Goal: Transaction & Acquisition: Purchase product/service

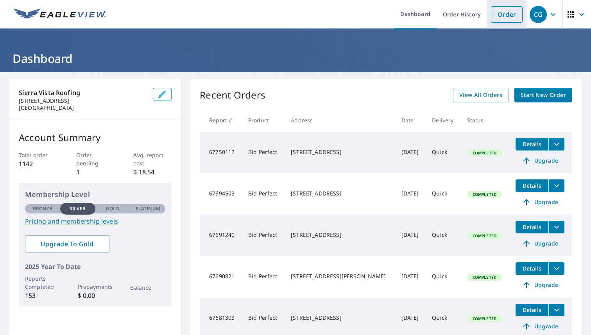
click at [500, 19] on link "Order" at bounding box center [507, 14] width 32 height 16
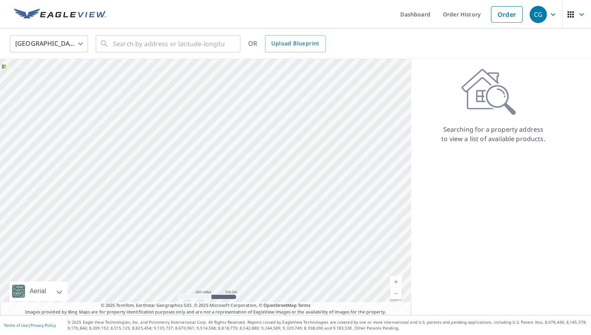
click at [195, 55] on div "United States [GEOGRAPHIC_DATA] ​ ​ OR Upload Blueprint" at bounding box center [295, 44] width 591 height 30
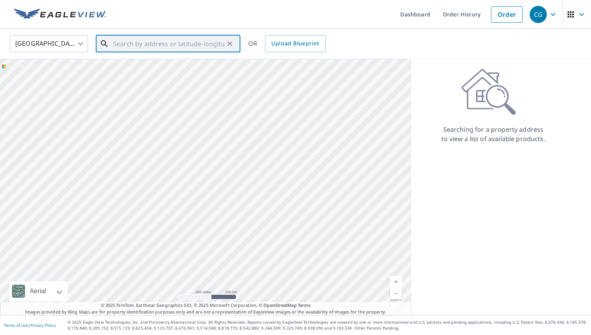
click at [197, 45] on input "text" at bounding box center [168, 44] width 111 height 22
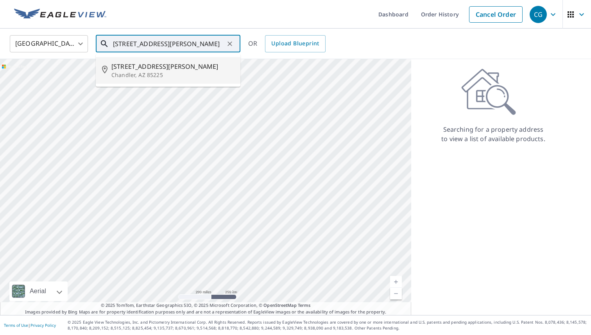
click at [182, 72] on p "Chandler, AZ 85225" at bounding box center [172, 75] width 123 height 8
type input "[STREET_ADDRESS][PERSON_NAME]"
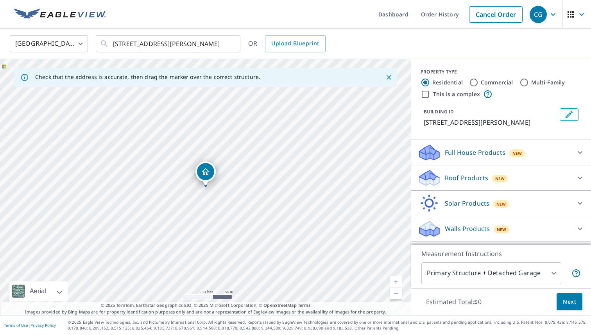
click at [492, 186] on div "Roof Products New" at bounding box center [494, 178] width 153 height 18
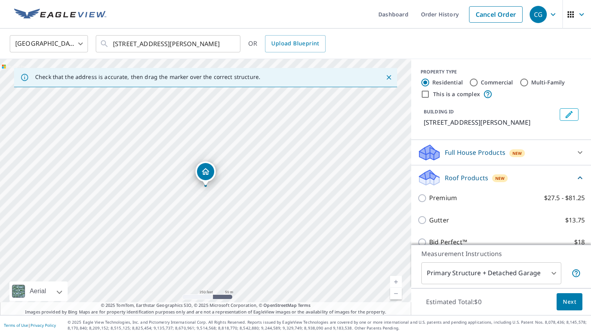
click at [493, 186] on div "Roof Products New" at bounding box center [497, 177] width 158 height 18
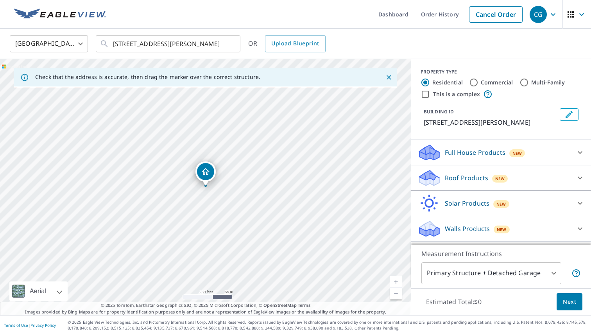
click at [495, 182] on div "New" at bounding box center [500, 177] width 16 height 9
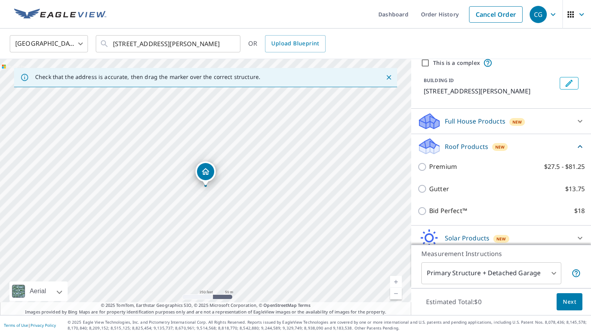
scroll to position [47, 0]
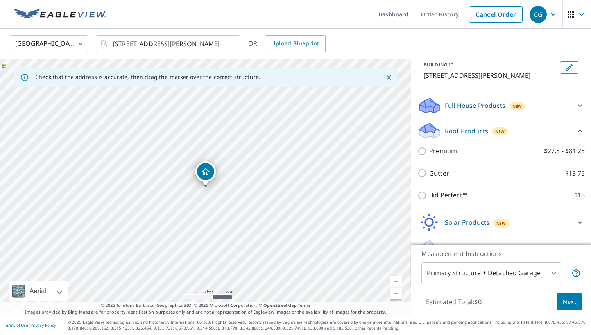
click at [438, 199] on p "Bid Perfect™" at bounding box center [448, 195] width 38 height 10
click at [429, 199] on input "Bid Perfect™ $18" at bounding box center [424, 195] width 12 height 9
checkbox input "true"
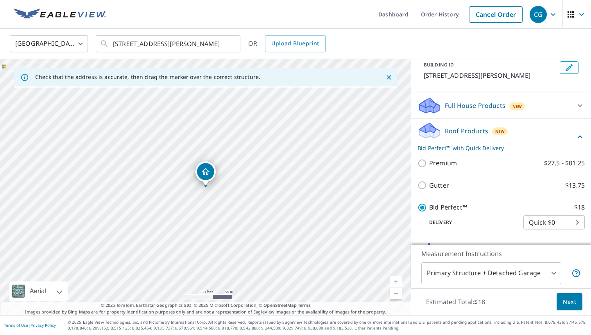
click at [563, 294] on button "Next" at bounding box center [570, 302] width 26 height 18
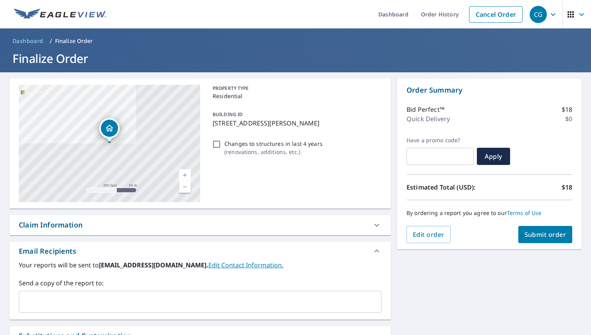
click at [222, 310] on div "​" at bounding box center [200, 302] width 363 height 22
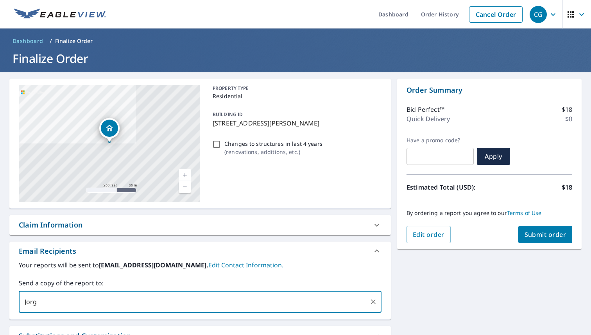
type input "[PERSON_NAME]"
click at [41, 305] on input "[PERSON_NAME].@[DOMAIN_NAME]" at bounding box center [194, 301] width 344 height 15
drag, startPoint x: 24, startPoint y: 301, endPoint x: 154, endPoint y: 294, distance: 130.0
click at [154, 294] on div "[PERSON_NAME][EMAIL_ADDRESS][DOMAIN_NAME] ​" at bounding box center [200, 302] width 363 height 22
drag, startPoint x: 25, startPoint y: 303, endPoint x: 131, endPoint y: 299, distance: 106.0
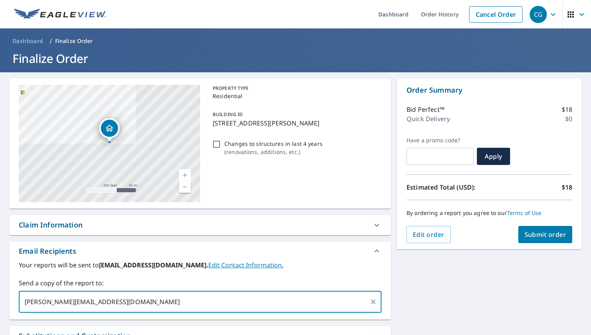
click at [131, 299] on input "[PERSON_NAME][EMAIL_ADDRESS][DOMAIN_NAME]" at bounding box center [194, 301] width 344 height 15
click at [174, 297] on input "[PERSON_NAME][EMAIL_ADDRESS][DOMAIN_NAME]" at bounding box center [194, 301] width 344 height 15
click at [186, 299] on input "[PERSON_NAME][EMAIL_ADDRESS][DOMAIN_NAME]" at bounding box center [194, 301] width 344 height 15
type input "[PERSON_NAME][EMAIL_ADDRESS][DOMAIN_NAME]"
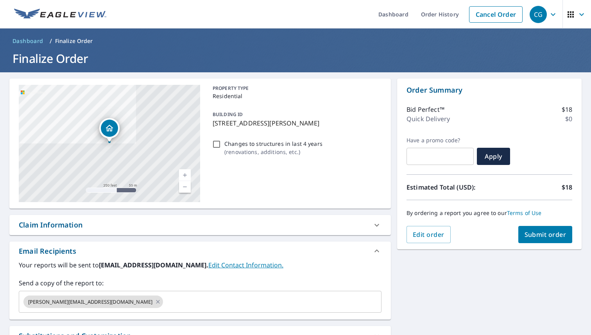
drag, startPoint x: 415, startPoint y: 281, endPoint x: 419, endPoint y: 276, distance: 6.4
click at [418, 281] on div "[STREET_ADDRESS][PERSON_NAME] Aerial Road A standard road map Aerial A detailed…" at bounding box center [295, 237] width 591 height 331
click at [419, 276] on div "[STREET_ADDRESS][PERSON_NAME] Aerial Road A standard road map Aerial A detailed…" at bounding box center [295, 237] width 591 height 331
click at [536, 230] on span "Submit order" at bounding box center [546, 234] width 42 height 9
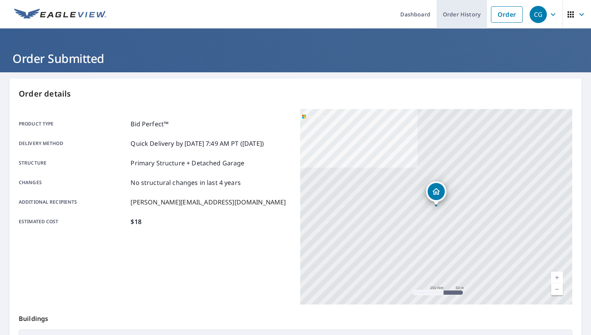
click at [478, 8] on link "Order History" at bounding box center [462, 14] width 50 height 29
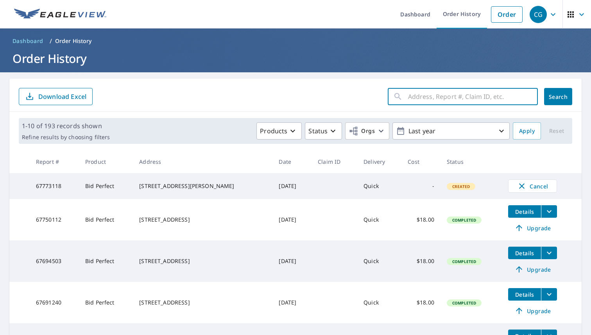
click at [439, 97] on input "text" at bounding box center [473, 97] width 130 height 22
type input "[STREET_ADDRESS]"
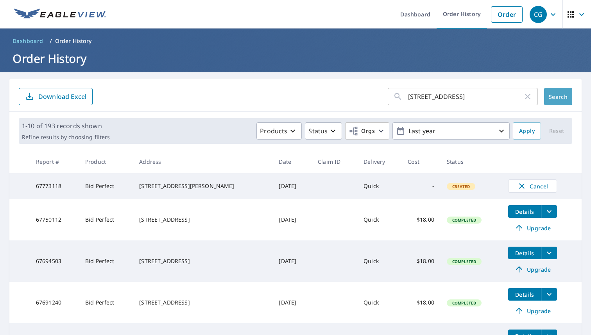
click at [560, 94] on span "Search" at bounding box center [558, 96] width 16 height 7
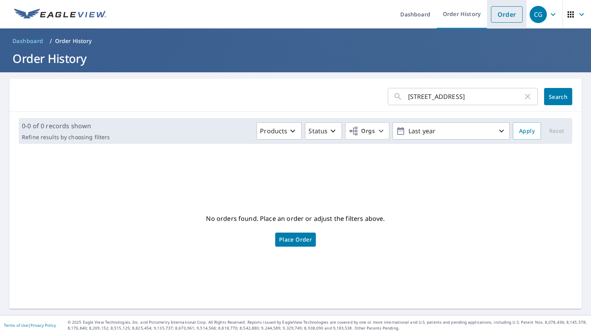
click at [510, 9] on link "Order" at bounding box center [507, 14] width 32 height 16
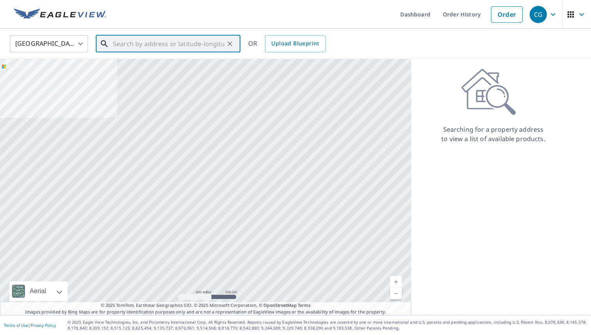
click at [168, 40] on input "text" at bounding box center [168, 44] width 111 height 22
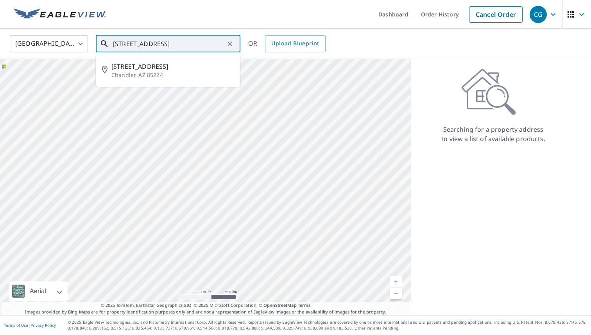
click at [190, 52] on div "[GEOGRAPHIC_DATA] ​ [STREET_ADDRESS]" at bounding box center [168, 43] width 145 height 17
click at [169, 66] on span "[STREET_ADDRESS]" at bounding box center [172, 66] width 123 height 9
type input "[STREET_ADDRESS]"
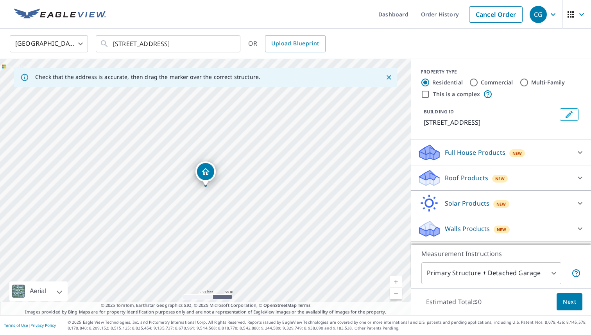
click at [472, 178] on p "Roof Products" at bounding box center [466, 177] width 43 height 9
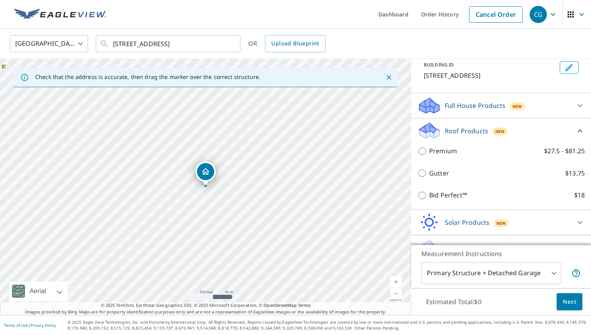
scroll to position [63, 0]
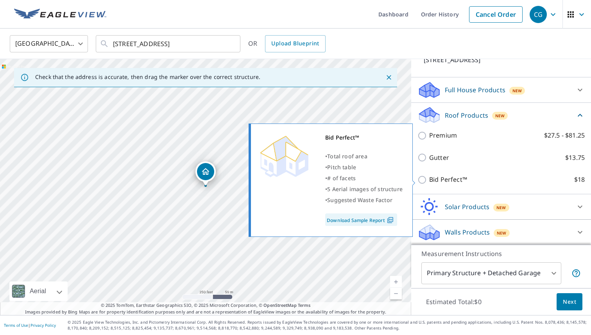
click at [429, 179] on p "Bid Perfect™" at bounding box center [448, 180] width 38 height 10
click at [429, 179] on input "Bid Perfect™ $18" at bounding box center [424, 179] width 12 height 9
checkbox input "true"
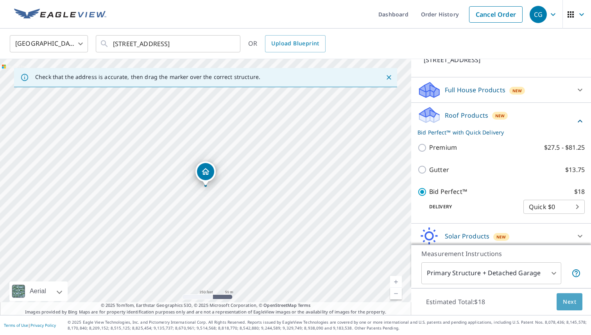
click at [573, 297] on span "Next" at bounding box center [569, 302] width 13 height 10
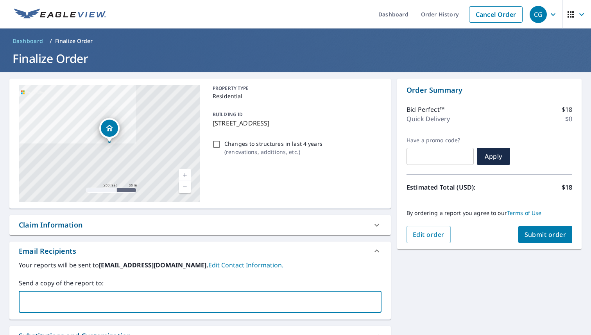
click at [237, 296] on input "text" at bounding box center [194, 301] width 344 height 15
paste input "[PERSON_NAME][EMAIL_ADDRESS][DOMAIN_NAME]"
type input "[PERSON_NAME][EMAIL_ADDRESS][DOMAIN_NAME]"
click at [452, 292] on div "[STREET_ADDRESS] Aerial Road A standard road map Aerial A detailed look from ab…" at bounding box center [295, 237] width 591 height 331
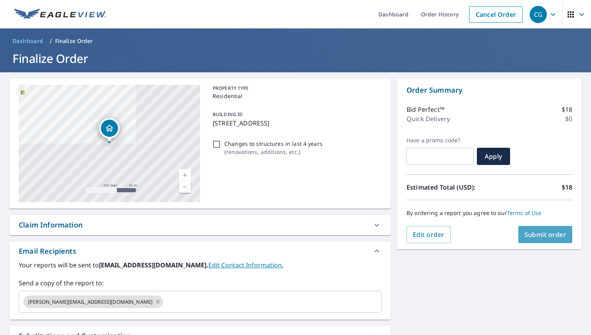
click at [549, 231] on span "Submit order" at bounding box center [546, 234] width 42 height 9
